Goal: Task Accomplishment & Management: Manage account settings

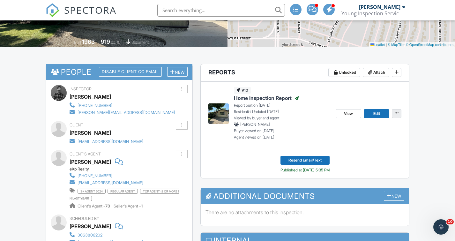
click at [397, 114] on icon at bounding box center [397, 113] width 4 height 4
click at [362, 132] on label "Copy" at bounding box center [365, 130] width 66 height 15
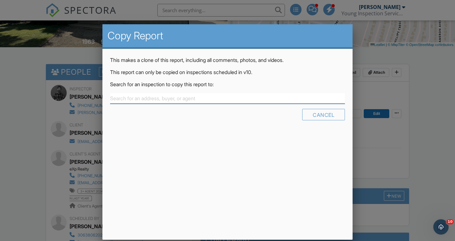
click at [204, 98] on input "text" at bounding box center [227, 98] width 235 height 11
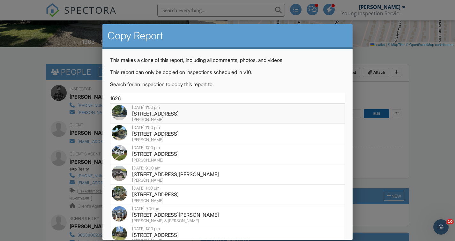
click at [170, 112] on div "[STREET_ADDRESS]" at bounding box center [228, 113] width 232 height 7
type input "[STREET_ADDRESS]"
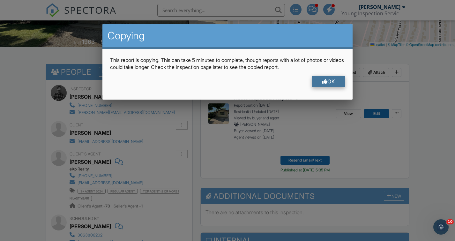
click at [336, 82] on div "OK" at bounding box center [328, 81] width 33 height 11
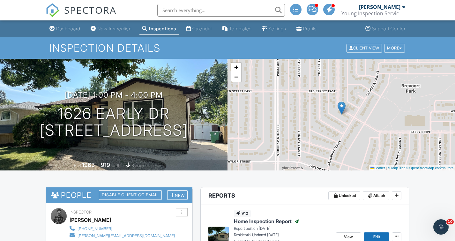
click at [162, 27] on div "Inspections" at bounding box center [162, 28] width 27 height 5
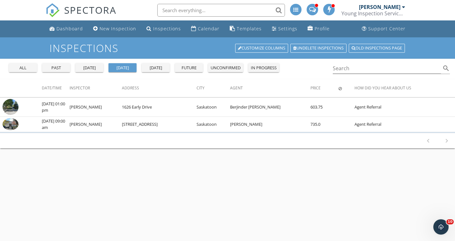
click at [154, 68] on div "[DATE]" at bounding box center [155, 68] width 23 height 6
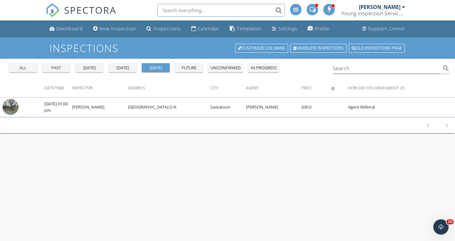
click at [122, 67] on div "[DATE]" at bounding box center [122, 68] width 23 height 6
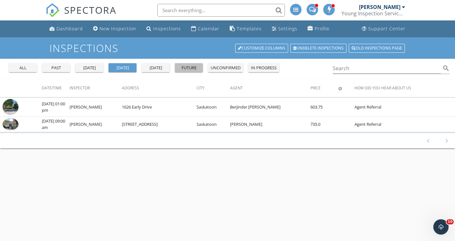
click at [188, 69] on div "future" at bounding box center [188, 68] width 23 height 6
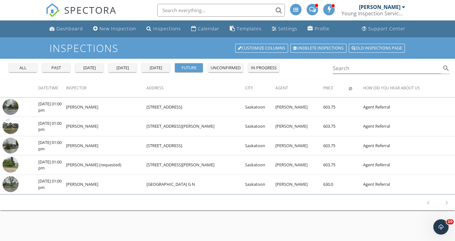
click at [134, 69] on div "[DATE]" at bounding box center [122, 68] width 23 height 6
